Goal: Task Accomplishment & Management: Use online tool/utility

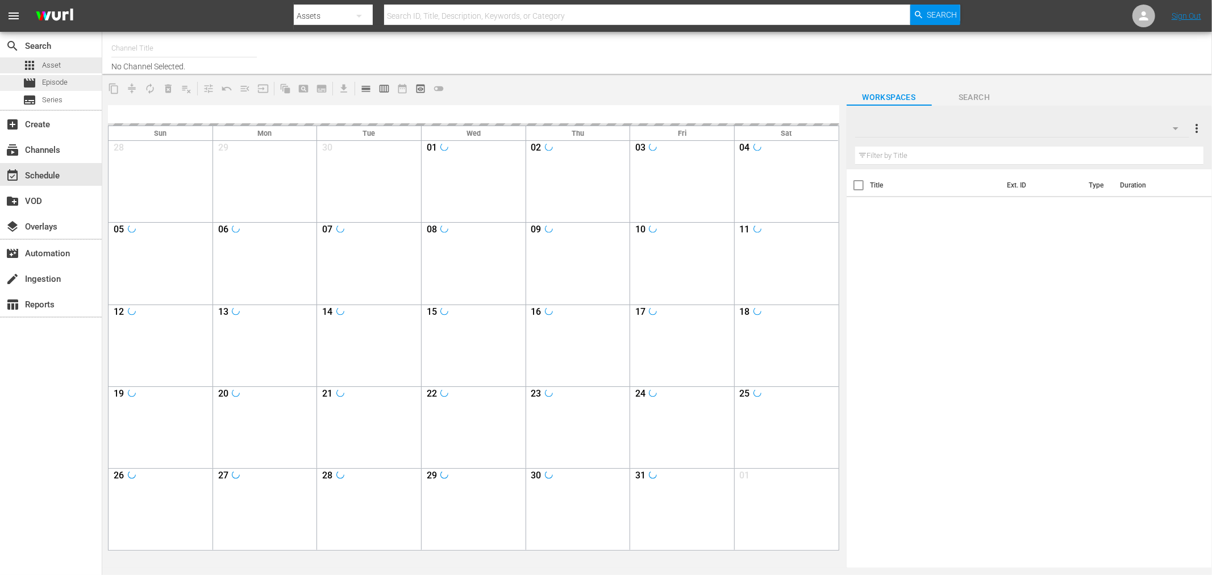
type input "Soul Flix (1949)"
